Goal: Book appointment/travel/reservation

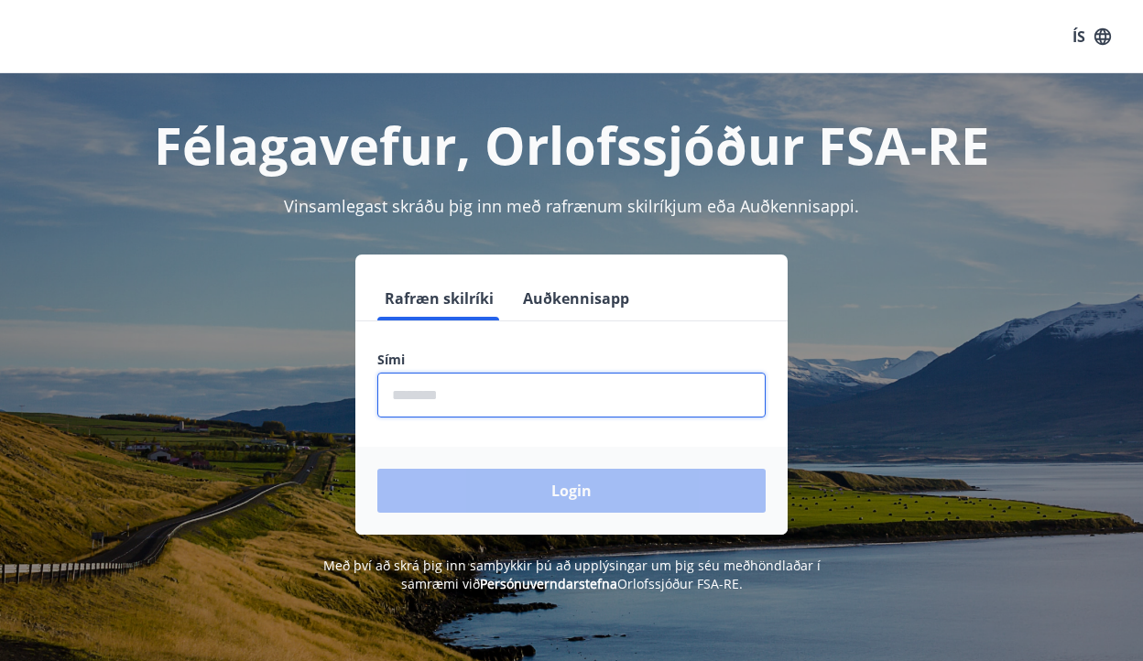
click at [422, 402] on input "phone" at bounding box center [571, 395] width 388 height 45
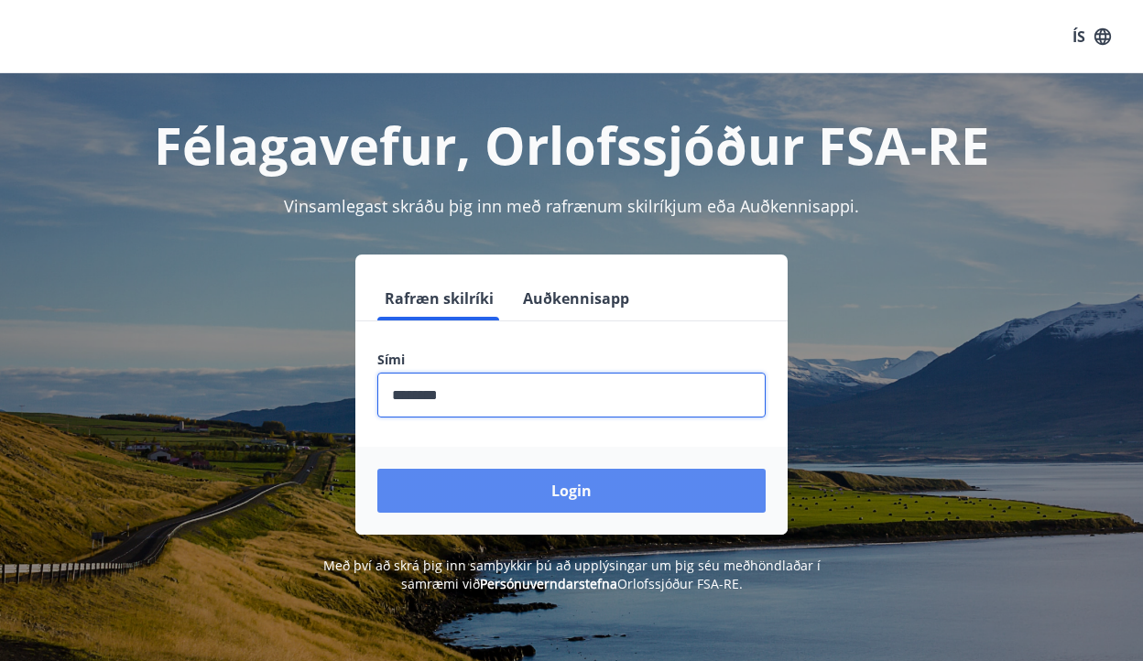
type input "********"
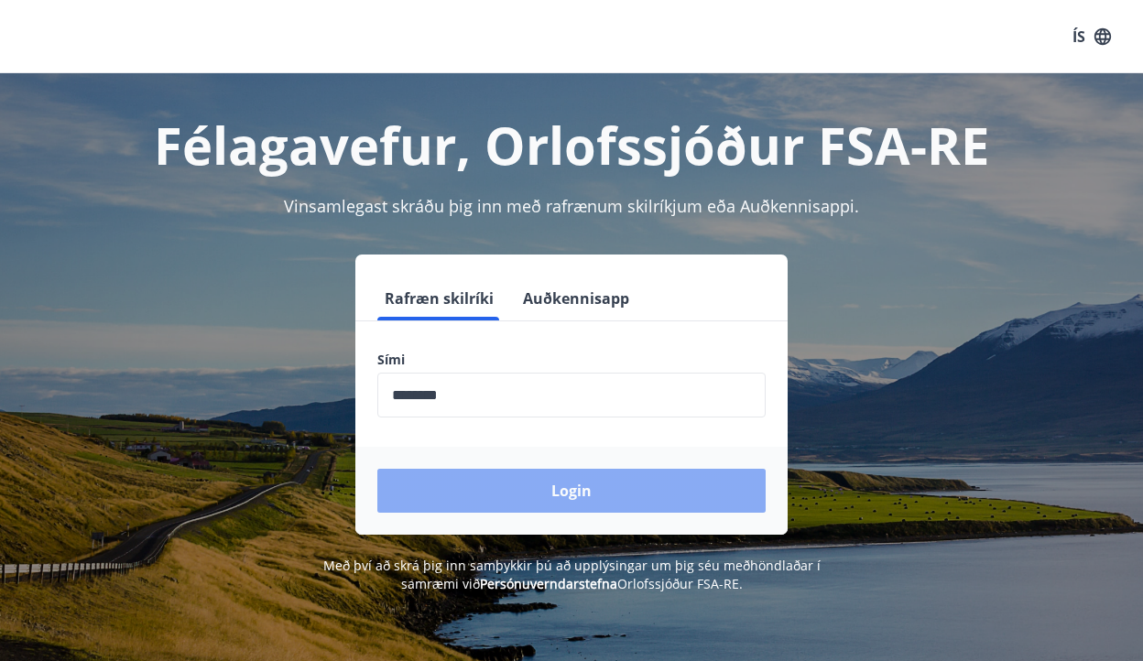
click at [590, 498] on button "Login" at bounding box center [571, 491] width 388 height 44
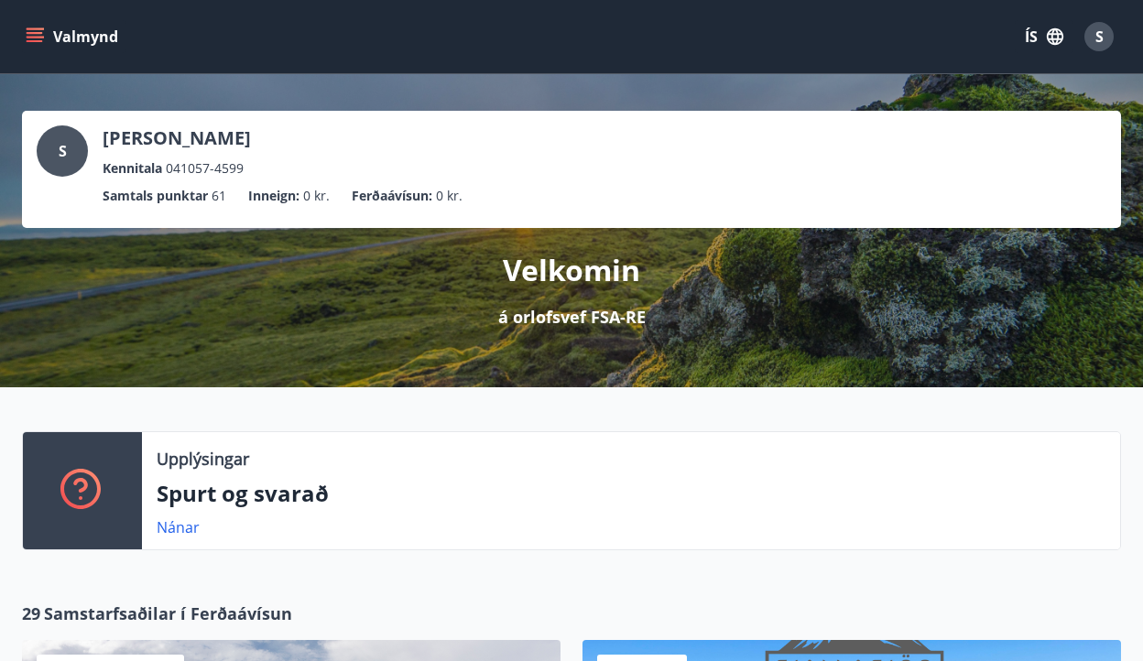
click at [37, 37] on icon "menu" at bounding box center [37, 37] width 20 height 2
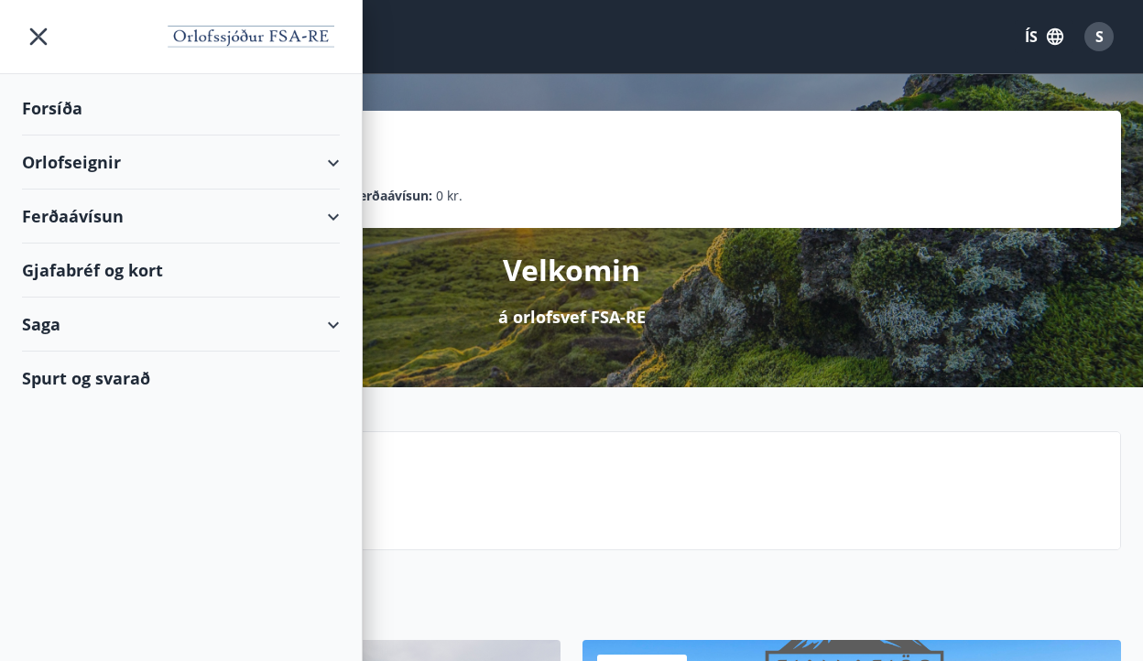
click at [110, 162] on div "Orlofseignir" at bounding box center [181, 162] width 318 height 54
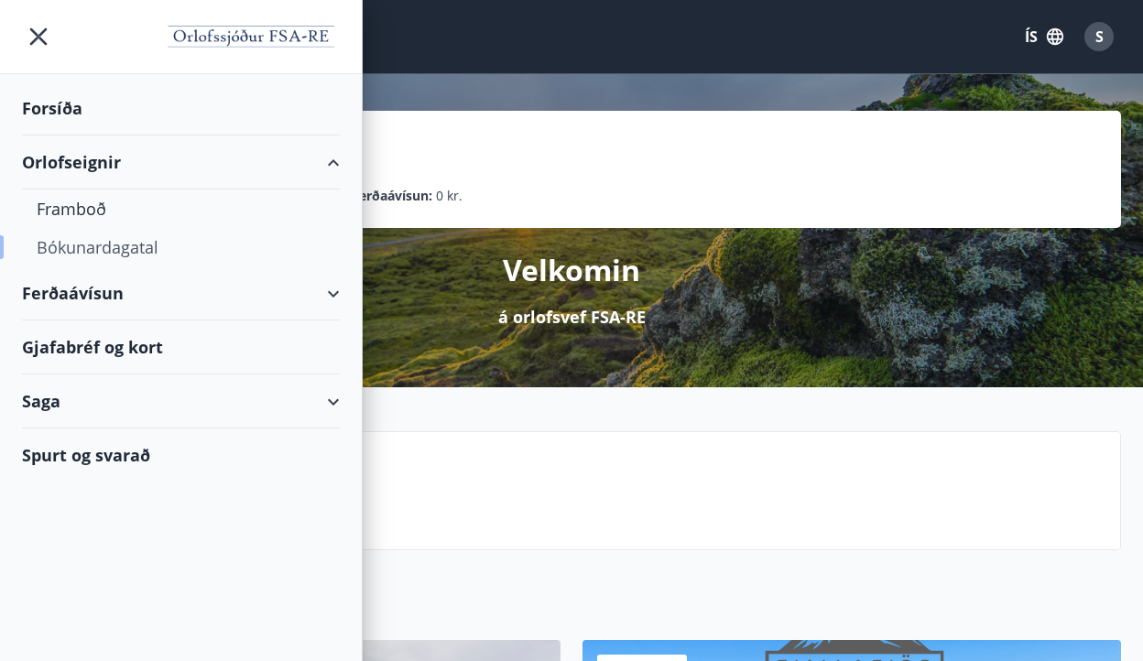
click at [111, 249] on div "Bókunardagatal" at bounding box center [181, 247] width 288 height 38
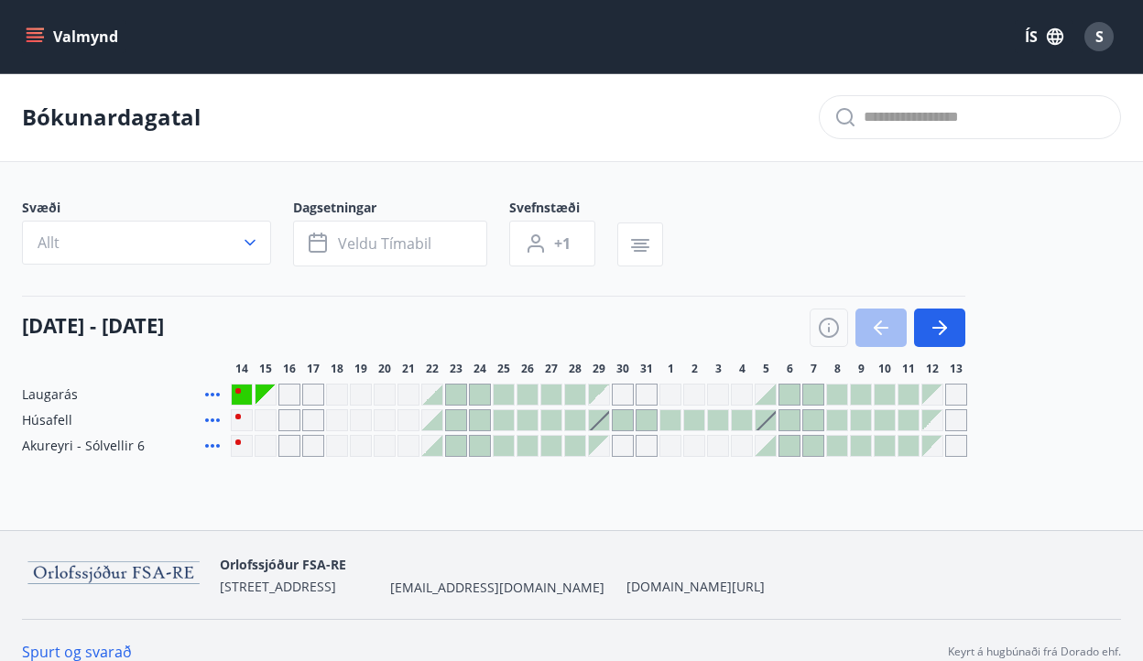
click at [1065, 458] on div "Bókunardagatal Svæði Allt Dagsetningar Veldu tímabil Svefnstæði +1 14 ágúst - 1…" at bounding box center [571, 301] width 1143 height 457
